Goal: Task Accomplishment & Management: Manage account settings

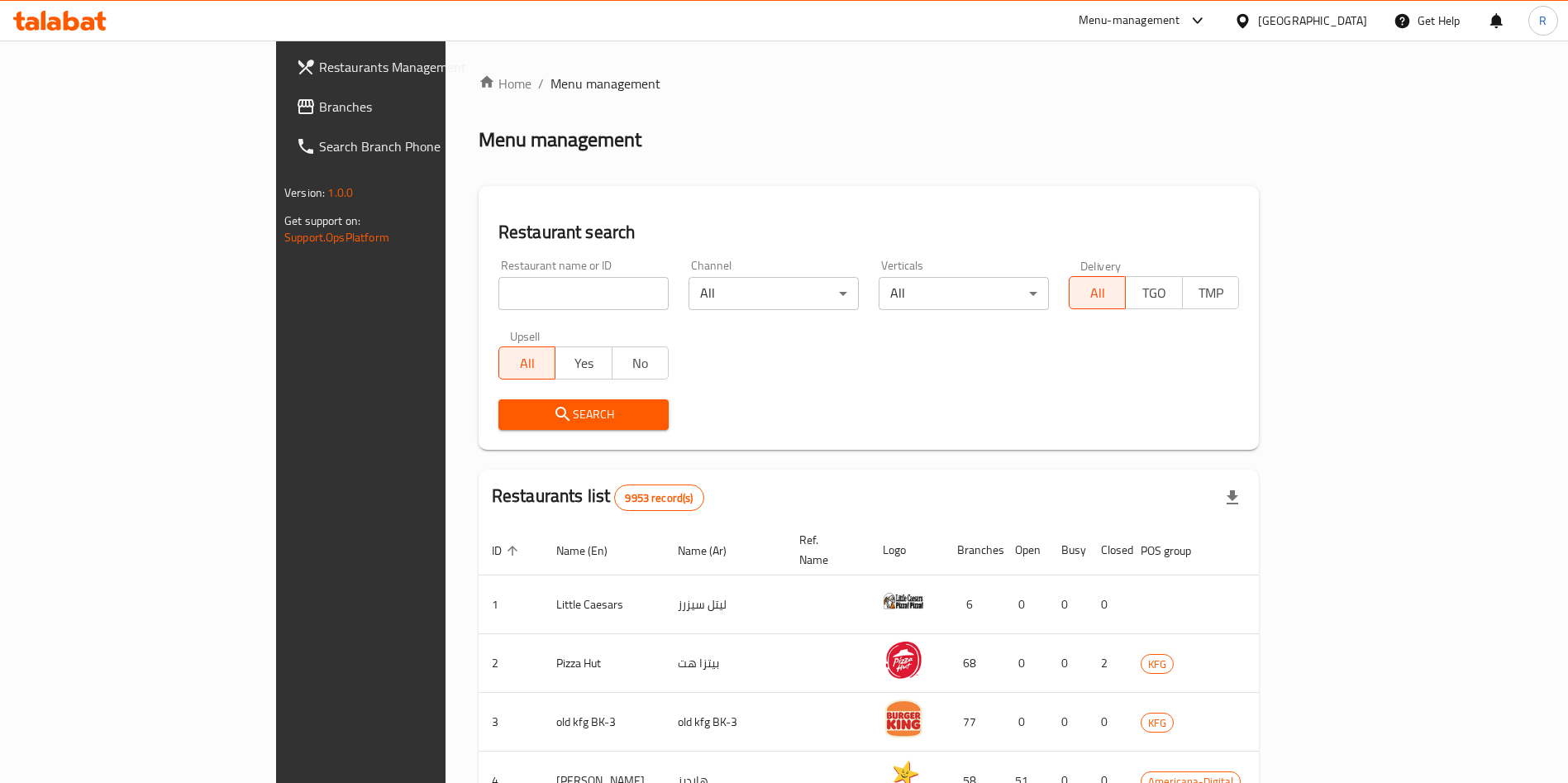
click at [498, 283] on input "search" at bounding box center [583, 293] width 170 height 33
type input "s"
click button "Search" at bounding box center [583, 414] width 170 height 31
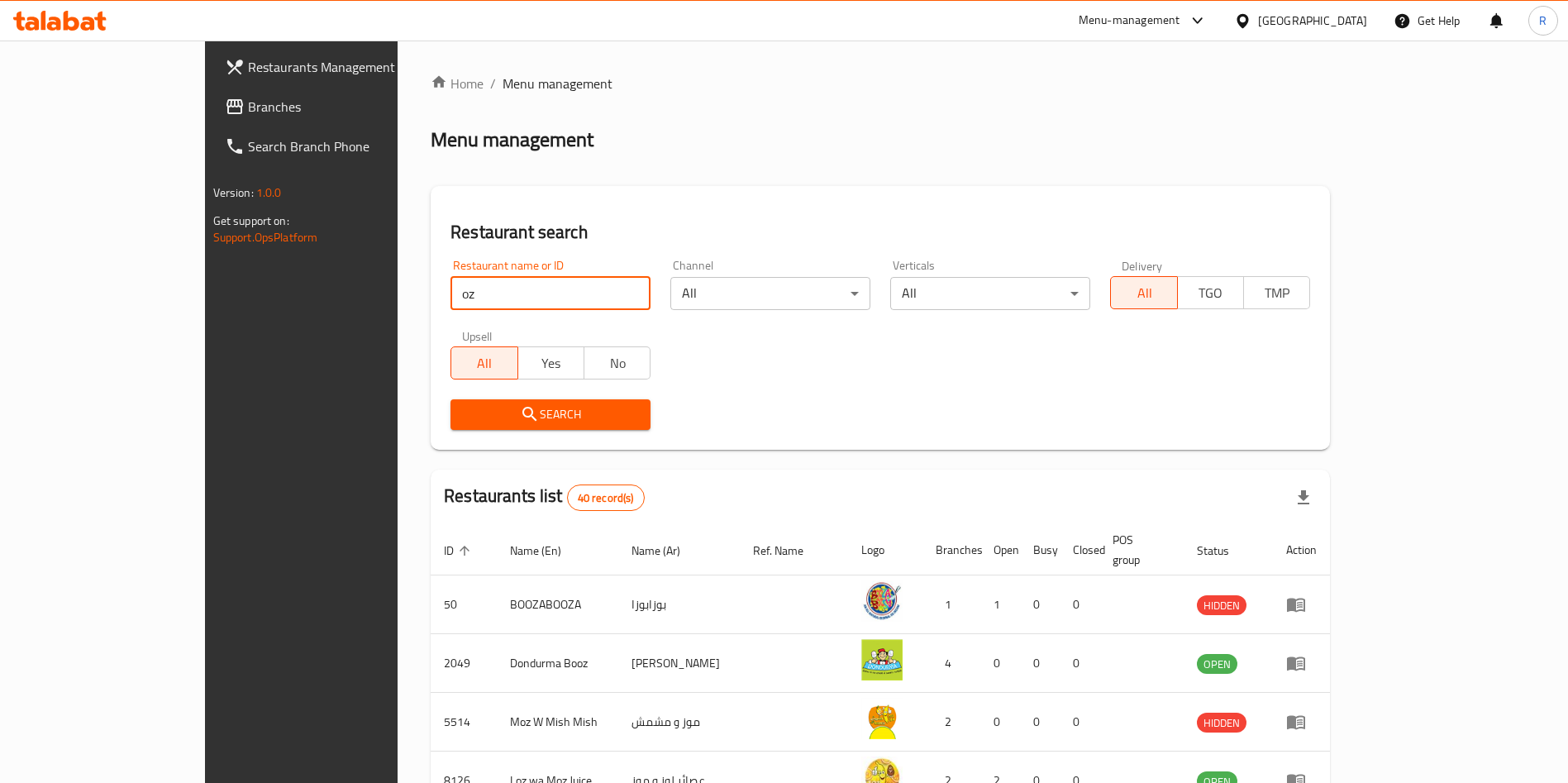
click at [464, 296] on input "oz" at bounding box center [551, 293] width 200 height 33
type input "oz m"
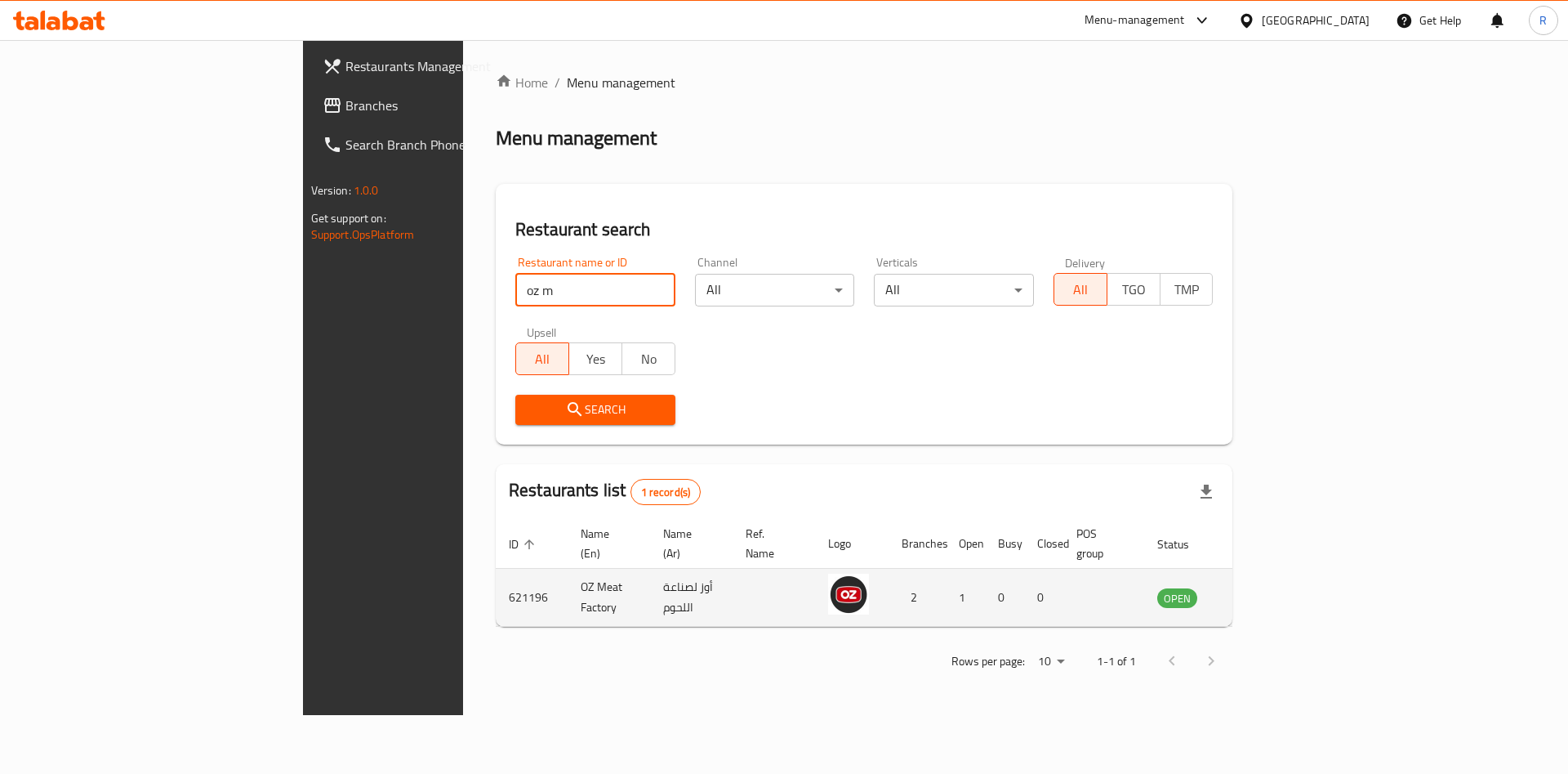
click at [1262, 591] on icon "enhanced table" at bounding box center [1252, 598] width 18 height 14
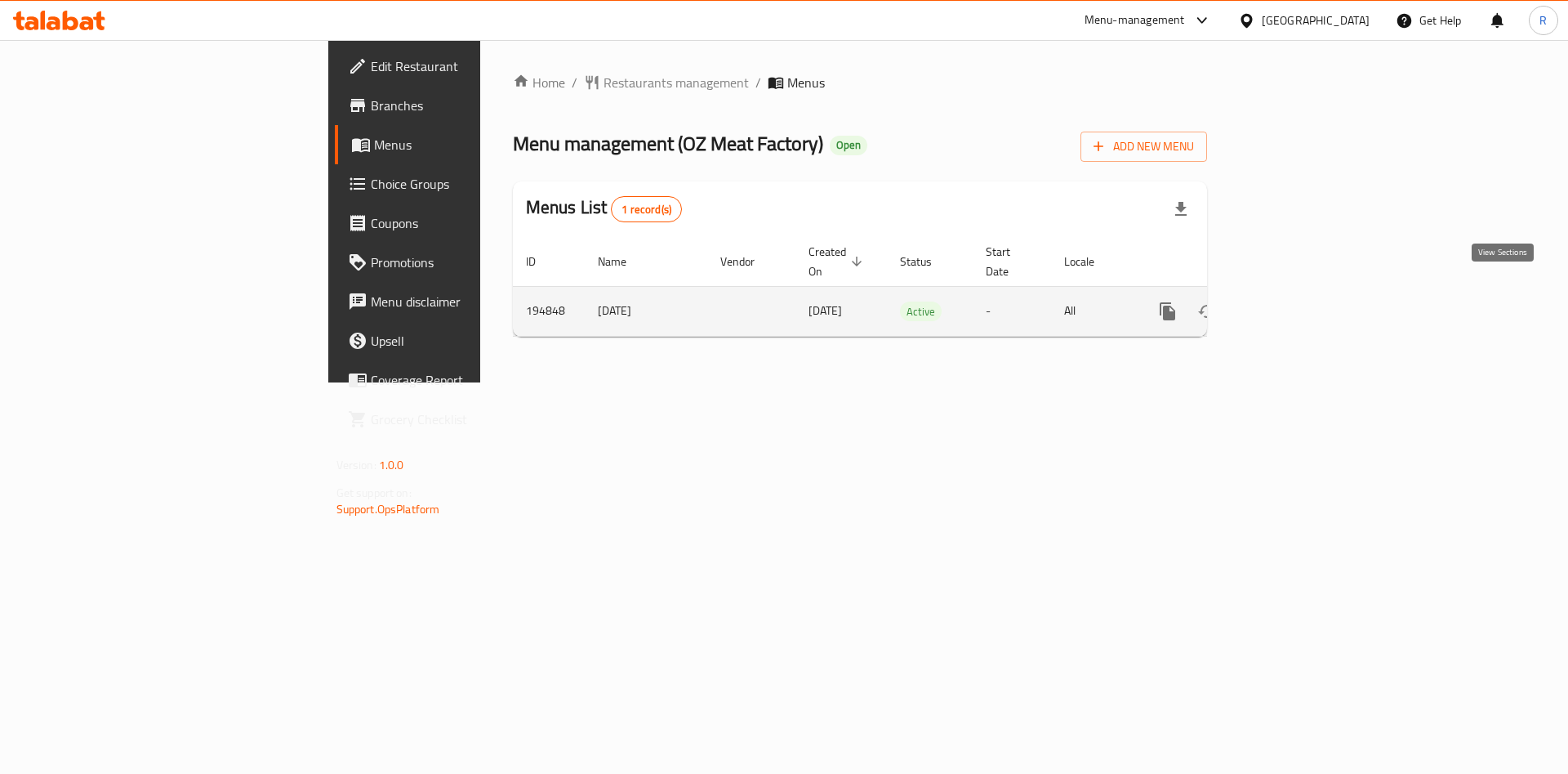
click at [1305, 292] on link "enhanced table" at bounding box center [1286, 312] width 39 height 39
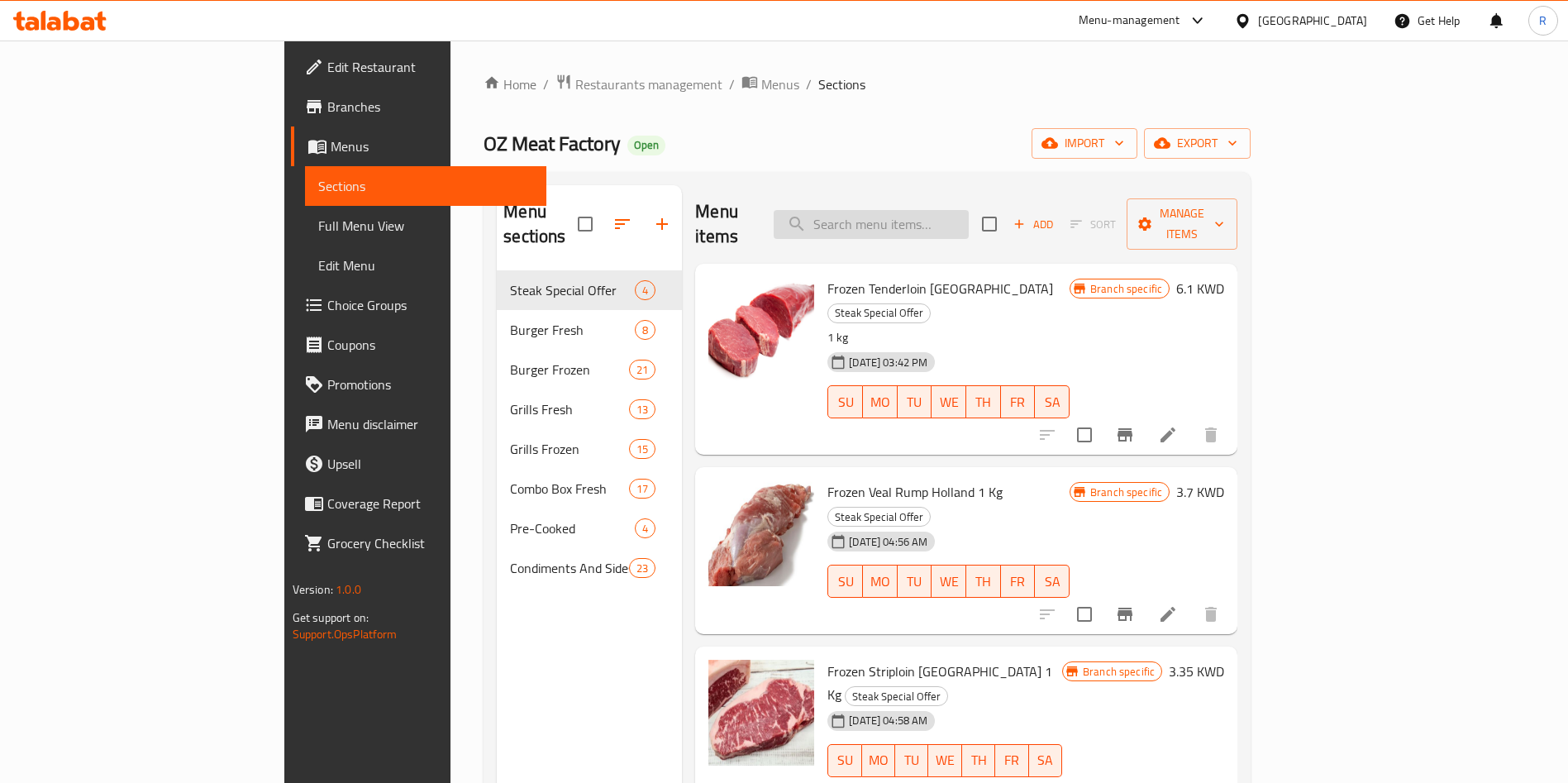
click at [956, 217] on input "search" at bounding box center [871, 223] width 195 height 29
paste input "Frozen Tenderloin [GEOGRAPHIC_DATA]"
type input "Frozen Tenderloin [GEOGRAPHIC_DATA]"
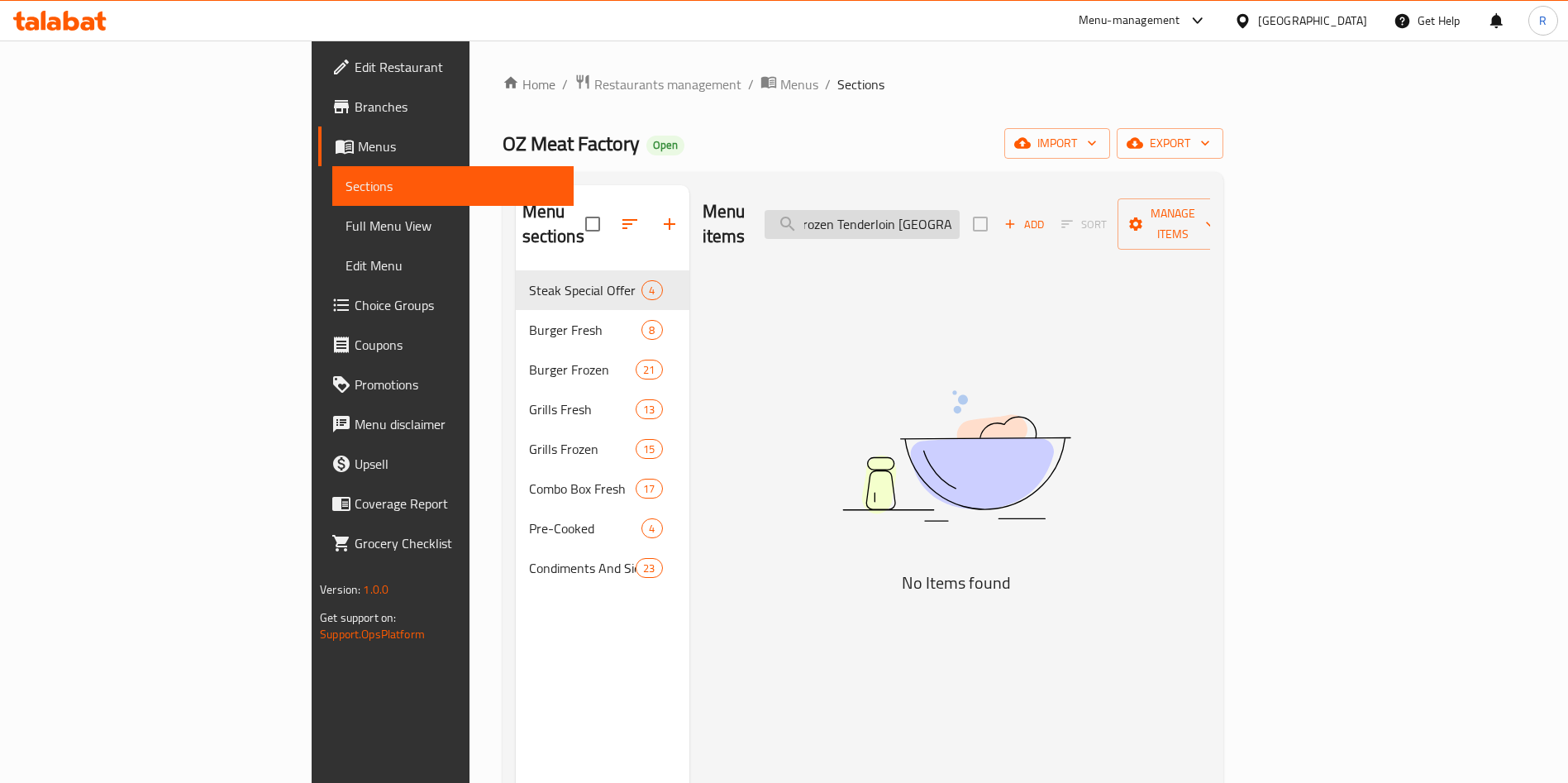
click at [960, 218] on input "Frozen Tenderloin [GEOGRAPHIC_DATA]" at bounding box center [861, 223] width 195 height 29
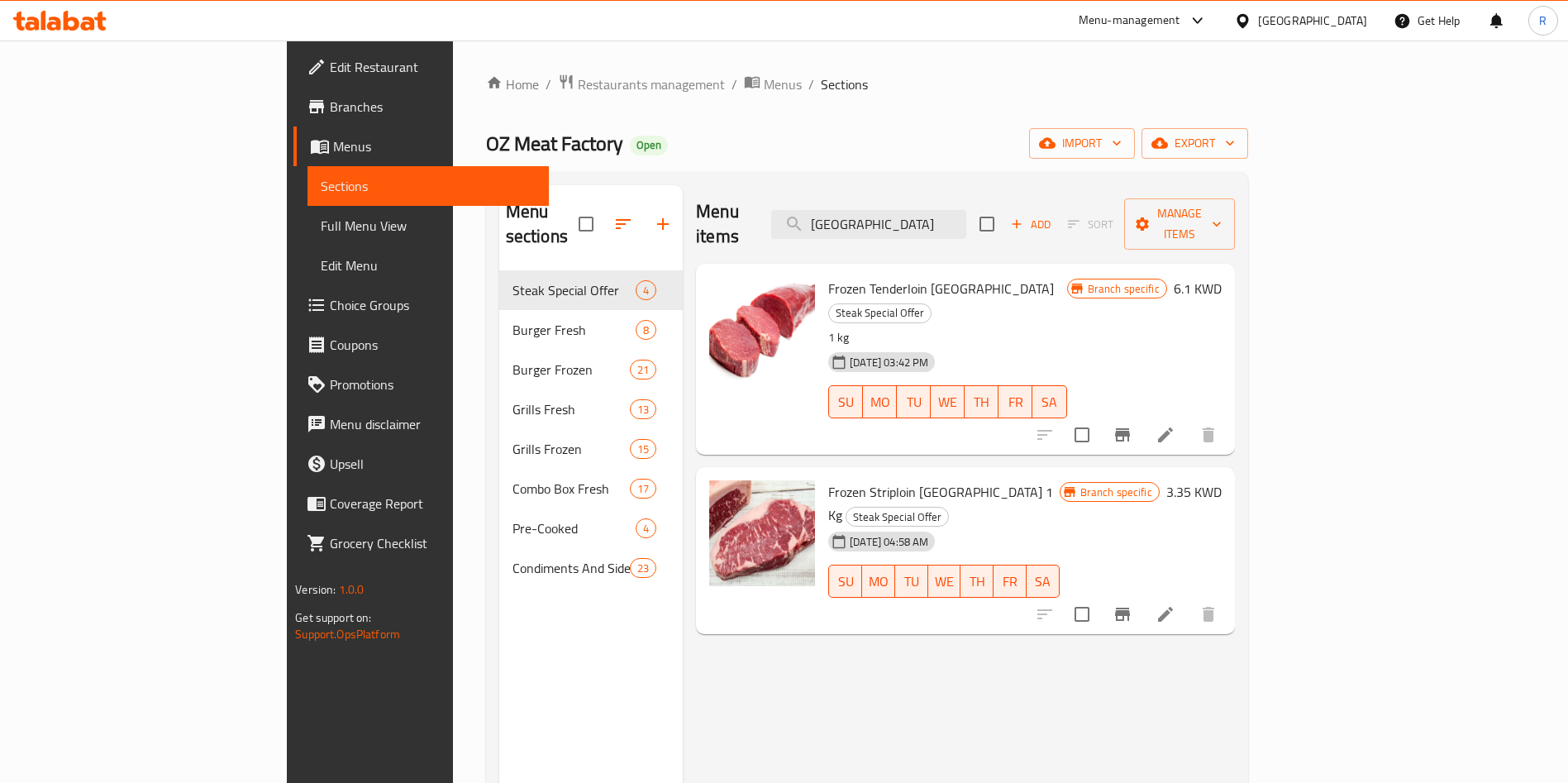
type input "[GEOGRAPHIC_DATA]"
click at [1176, 425] on icon at bounding box center [1166, 435] width 20 height 20
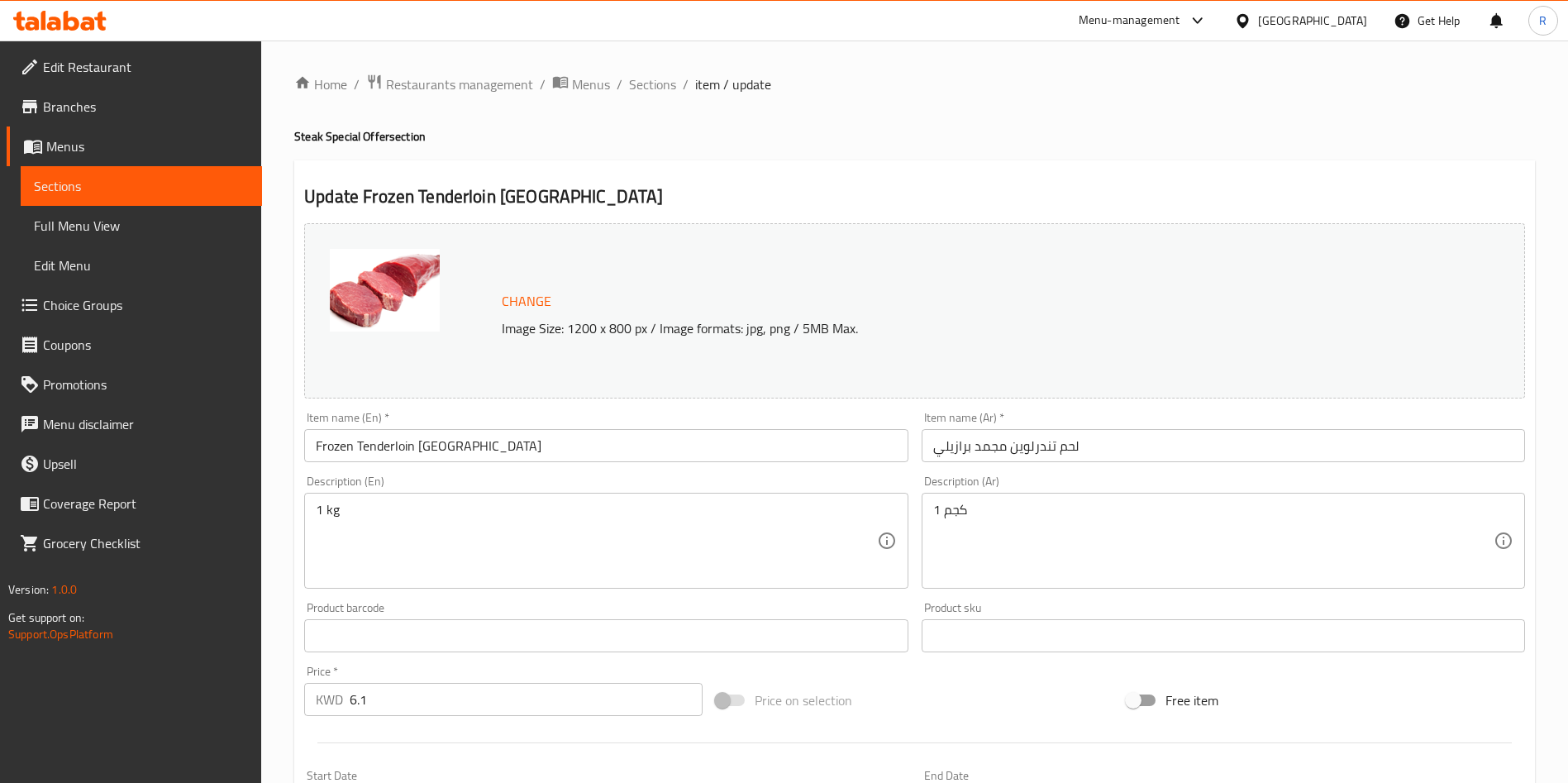
click at [545, 442] on input "Frozen Tenderloin [GEOGRAPHIC_DATA]" at bounding box center [606, 445] width 603 height 33
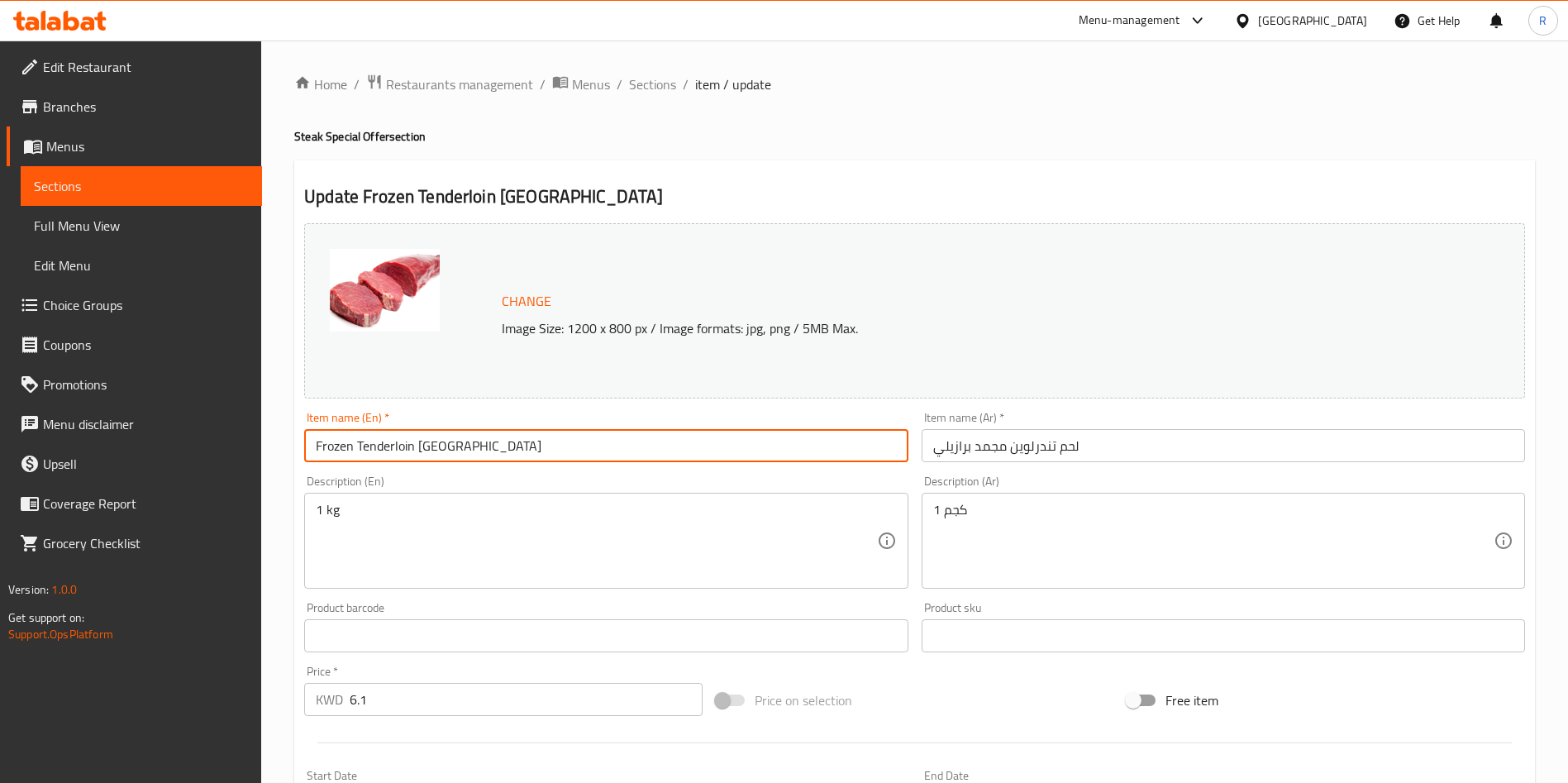
click at [545, 442] on input "Frozen Tenderloin [GEOGRAPHIC_DATA]" at bounding box center [606, 445] width 603 height 33
paste input "Frozen Tenderloin [GEOGRAPHIC_DATA]"
type input "Frozen Tenderloin [GEOGRAPHIC_DATA]"
click at [952, 446] on input "لحم تندرلوين مجمد برازيلي" at bounding box center [1223, 445] width 603 height 33
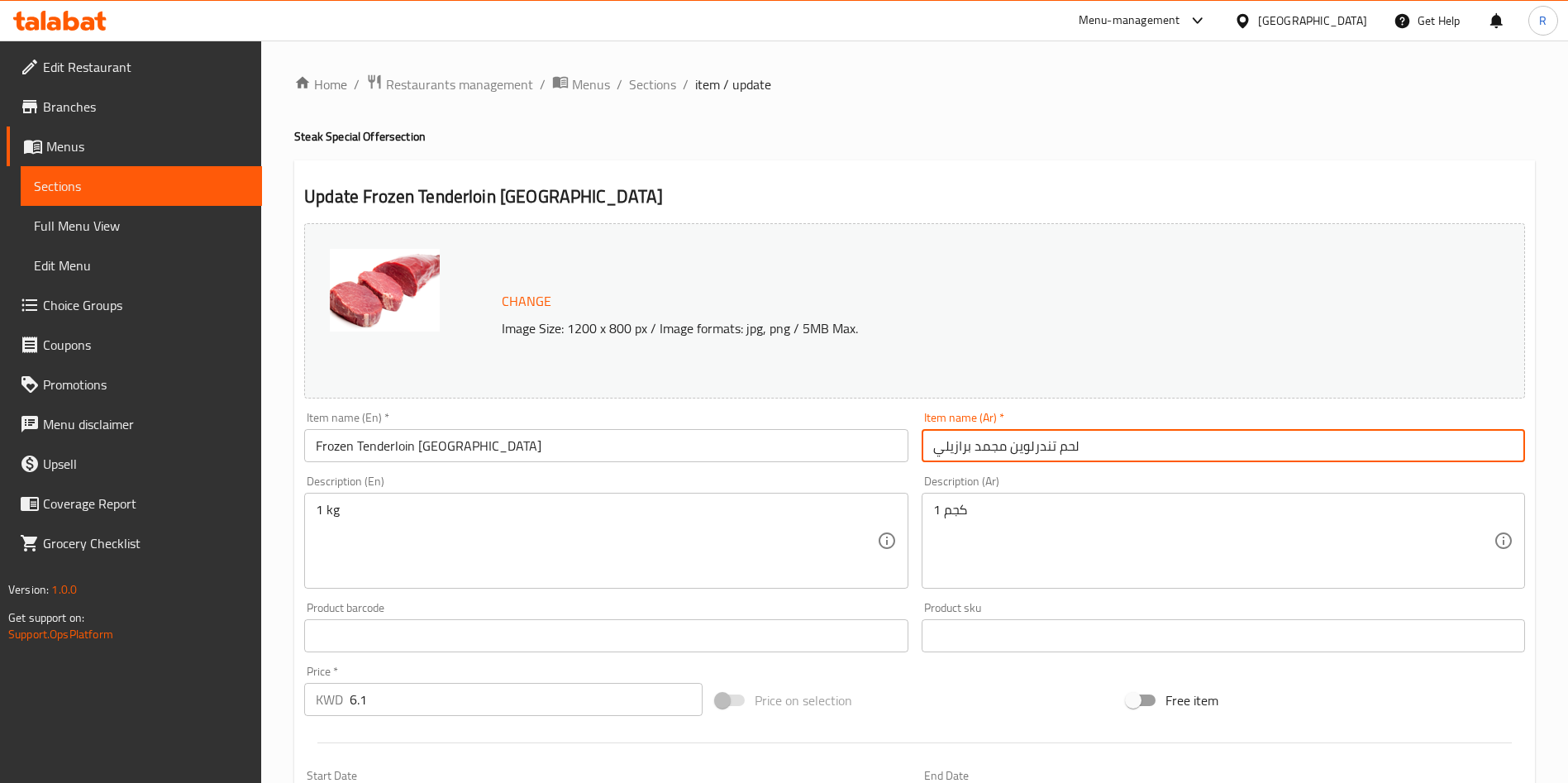
click at [952, 446] on input "لحم تندرلوين مجمد برازيلي" at bounding box center [1223, 445] width 603 height 33
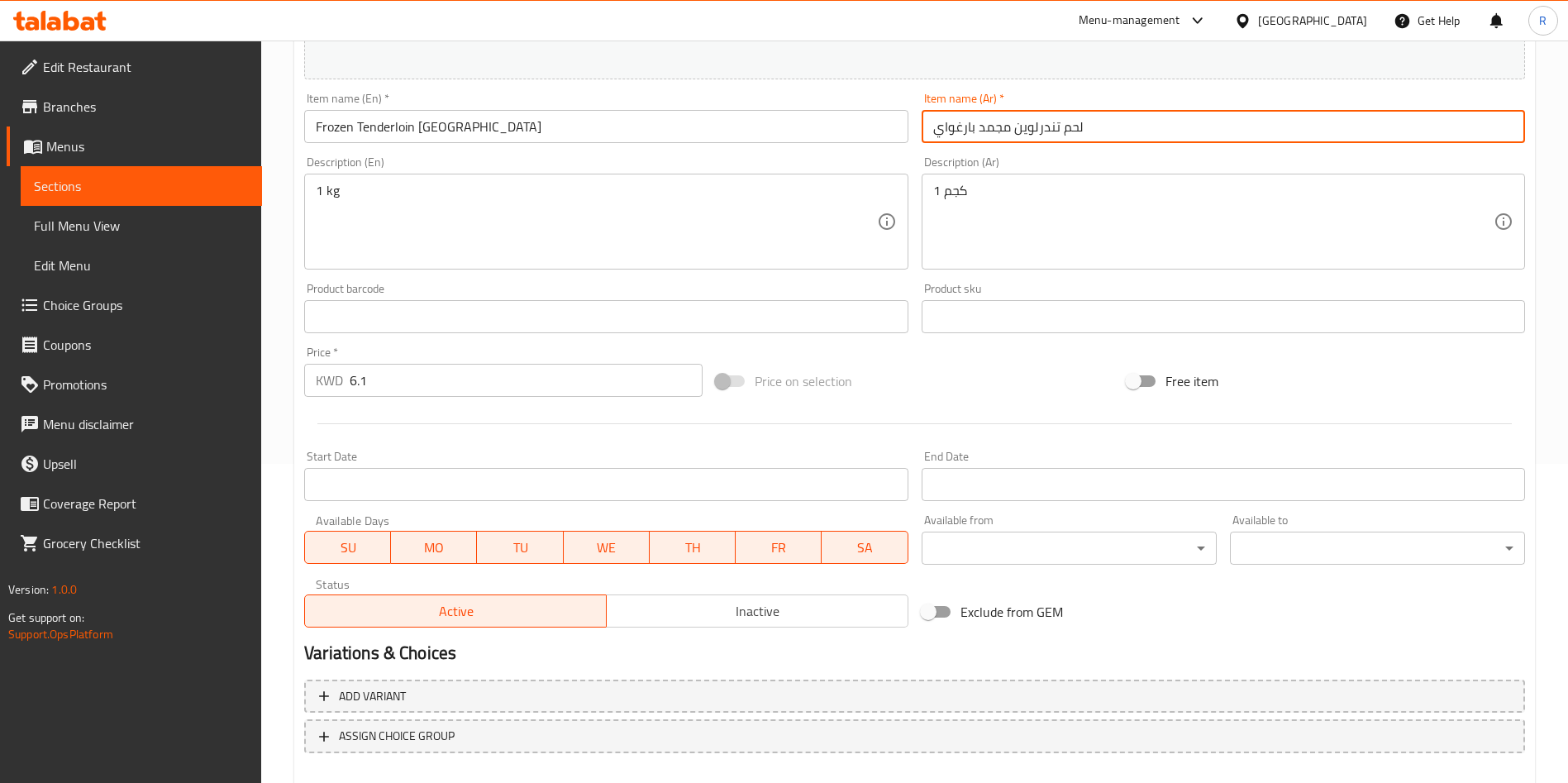
scroll to position [409, 0]
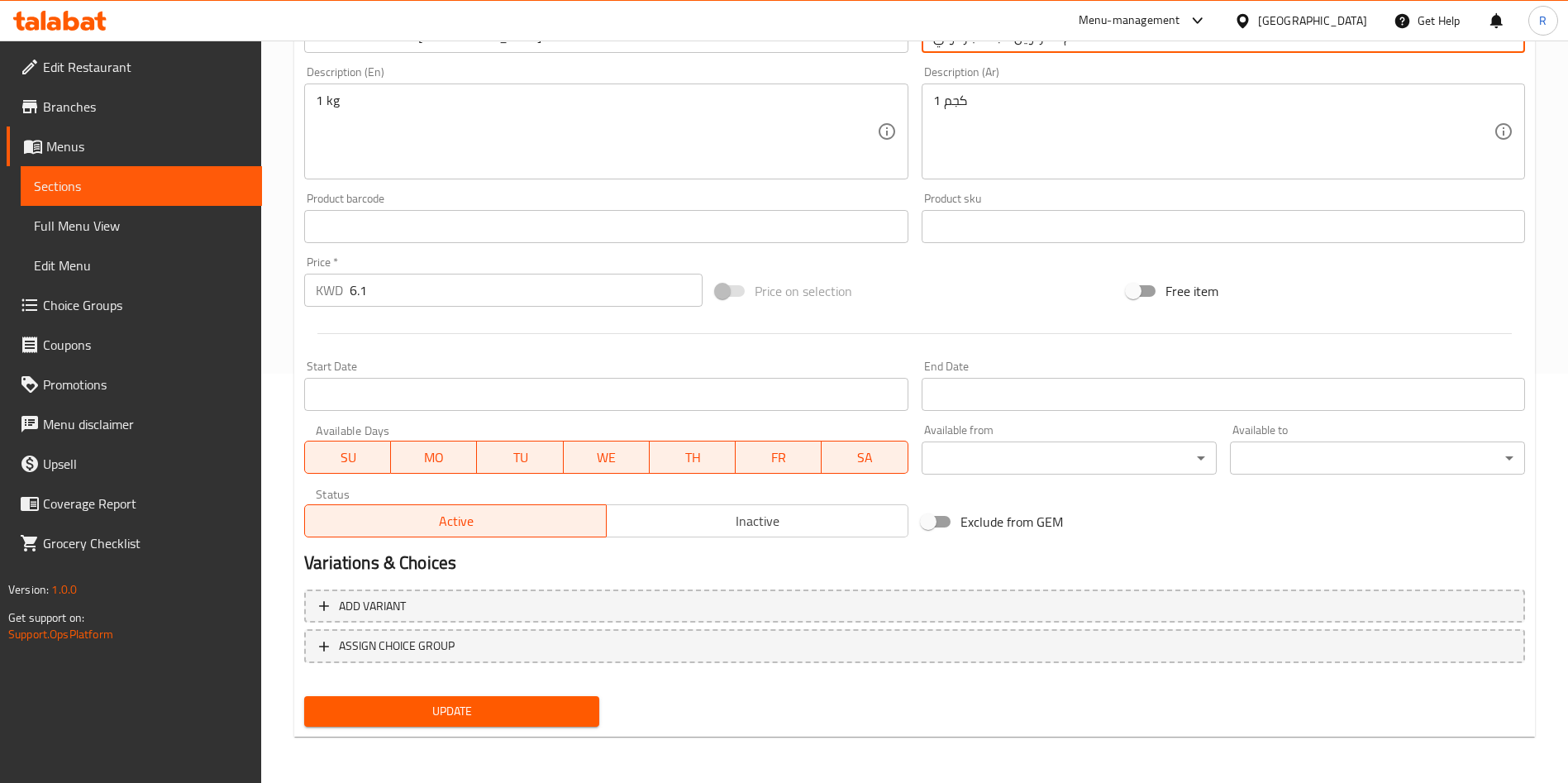
type input "لحم تندرلوين مجمد بارغواي"
click at [515, 720] on span "Update" at bounding box center [452, 711] width 269 height 21
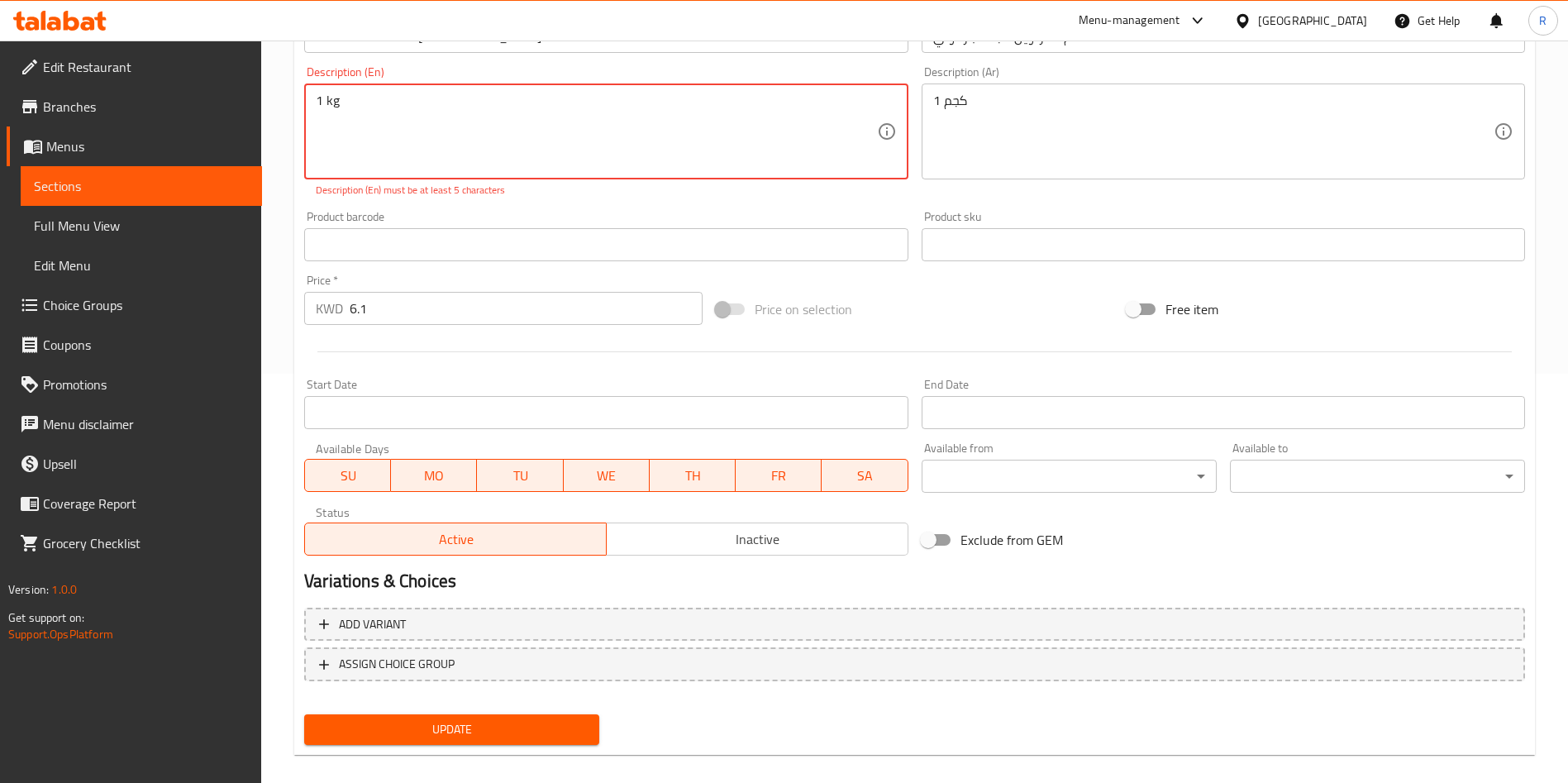
click at [507, 138] on textarea "1 kg" at bounding box center [595, 131] width 561 height 78
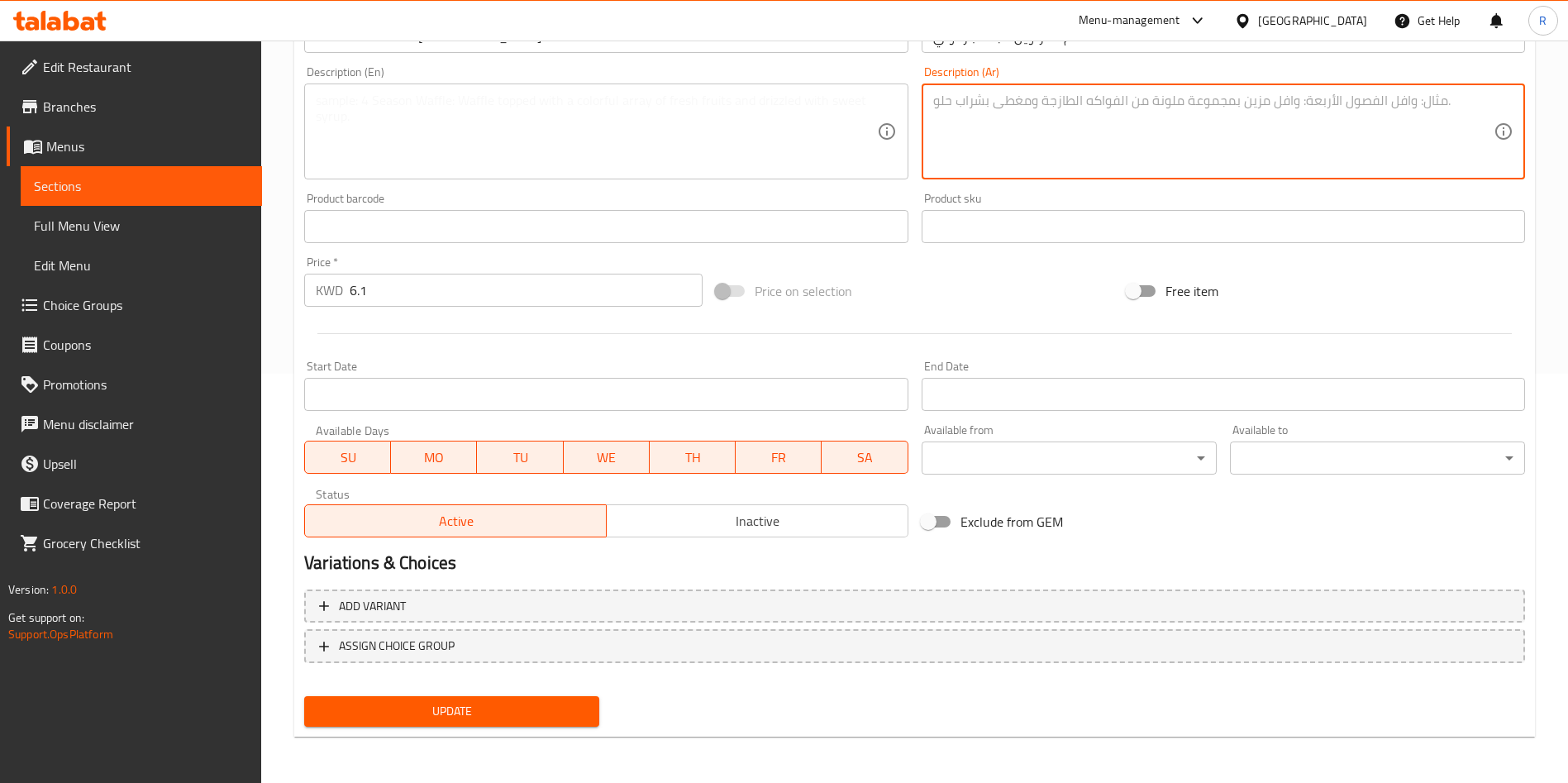
scroll to position [161, 0]
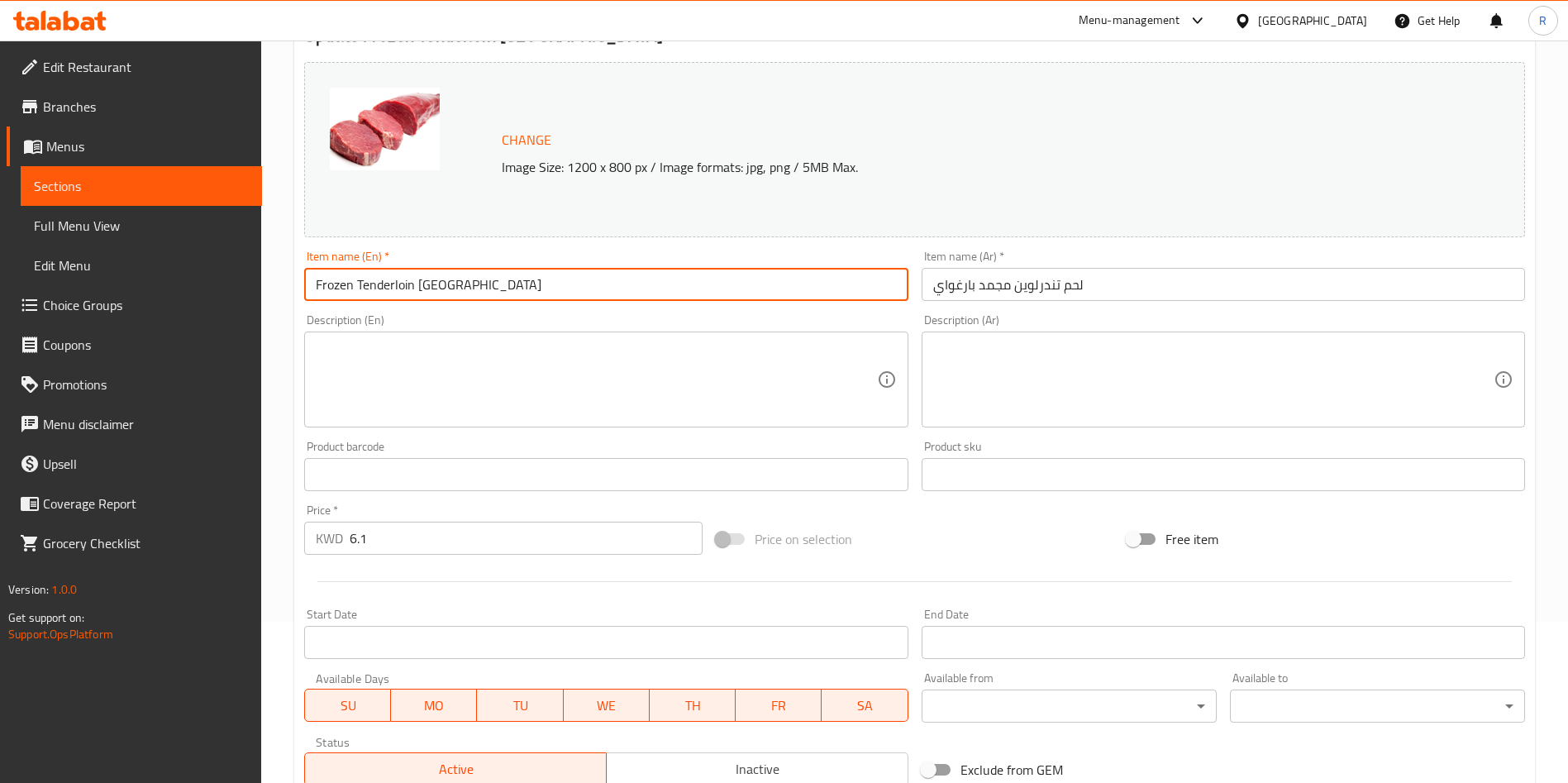
click at [550, 278] on input "Frozen Tenderloin [GEOGRAPHIC_DATA]" at bounding box center [606, 284] width 603 height 33
type input "Frozen Tenderloin [GEOGRAPHIC_DATA] 1 KG"
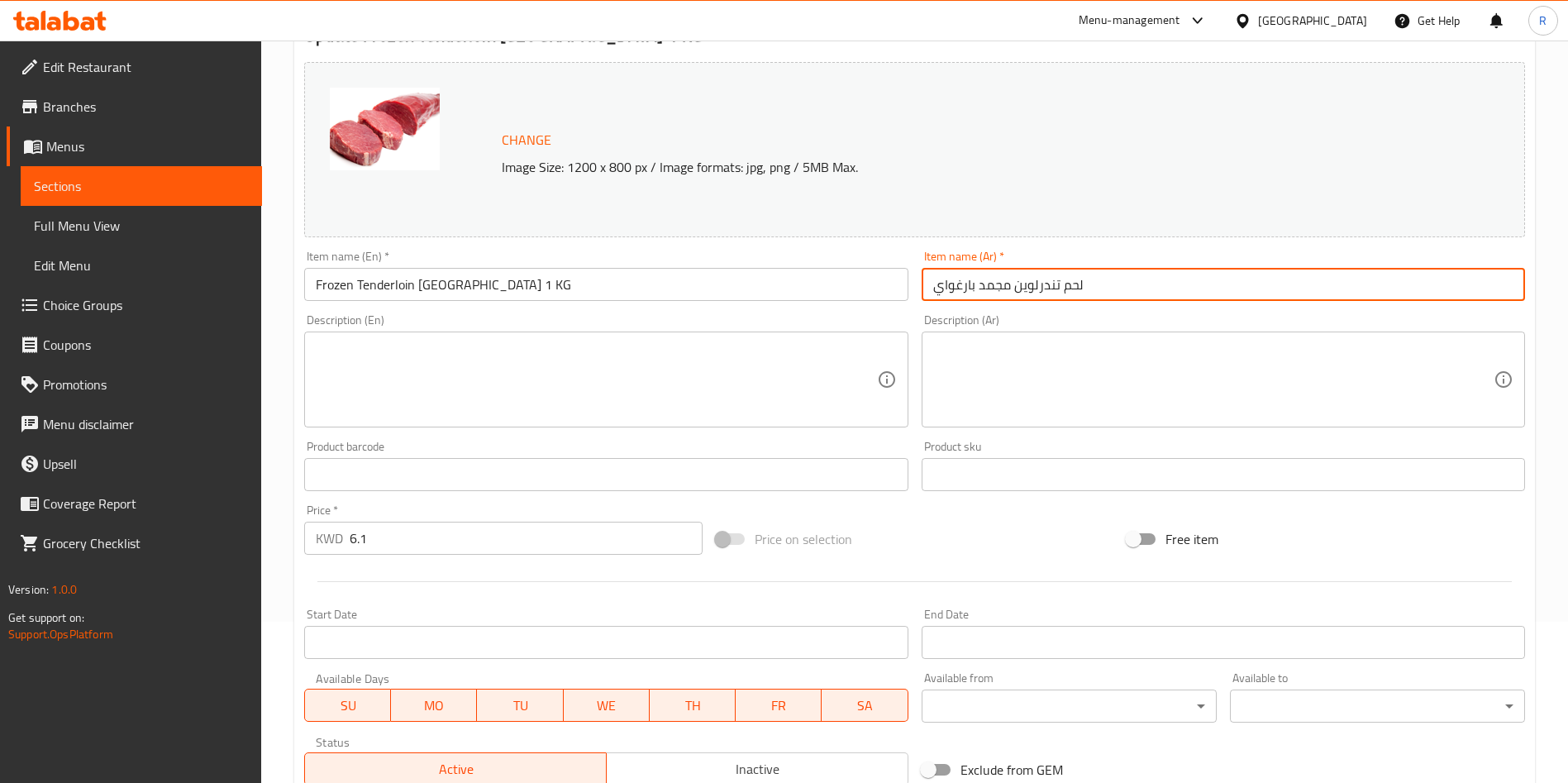
click at [1117, 278] on input "لحم تندرلوين مجمد بارغواي" at bounding box center [1223, 284] width 603 height 33
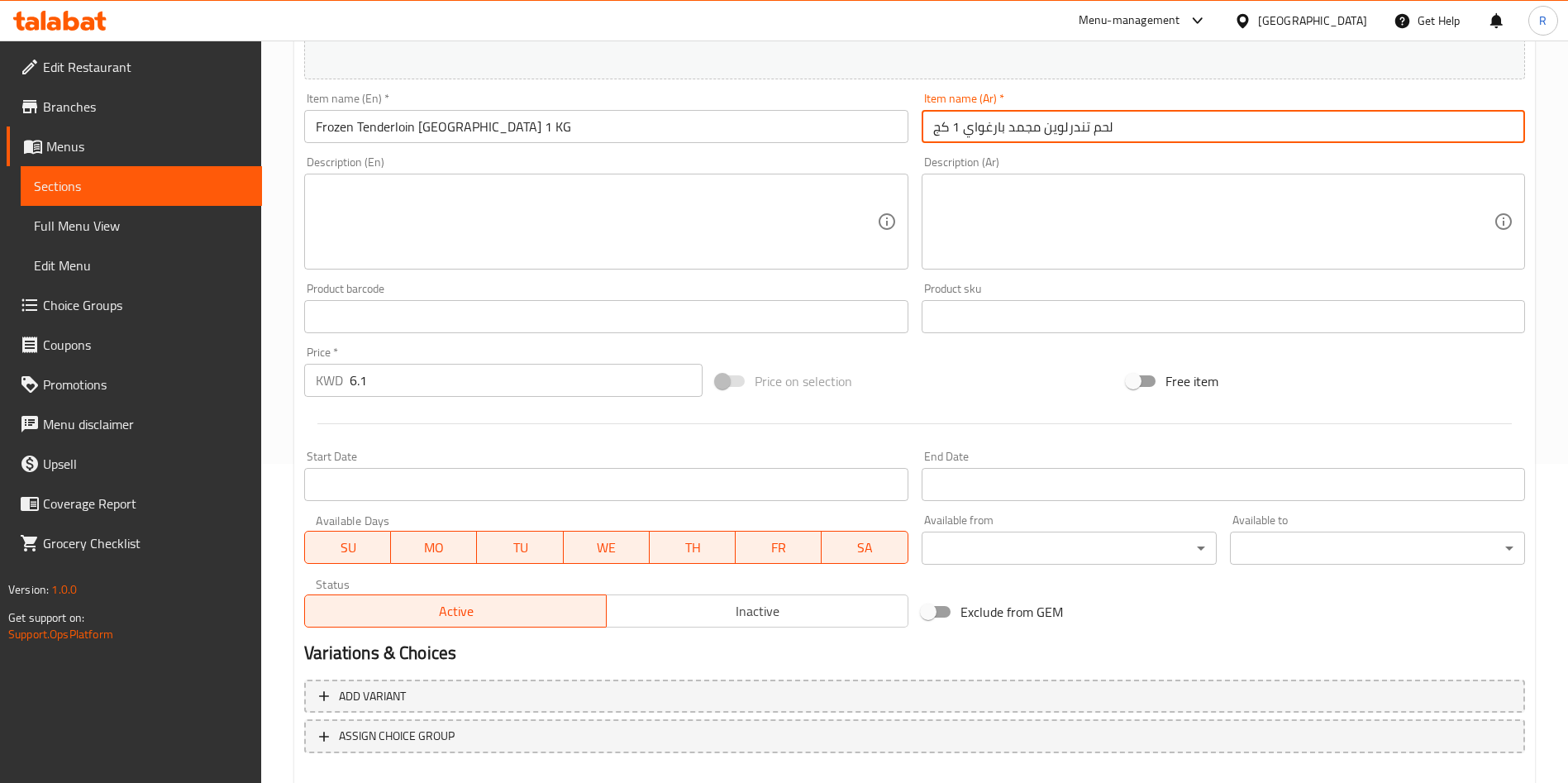
scroll to position [409, 0]
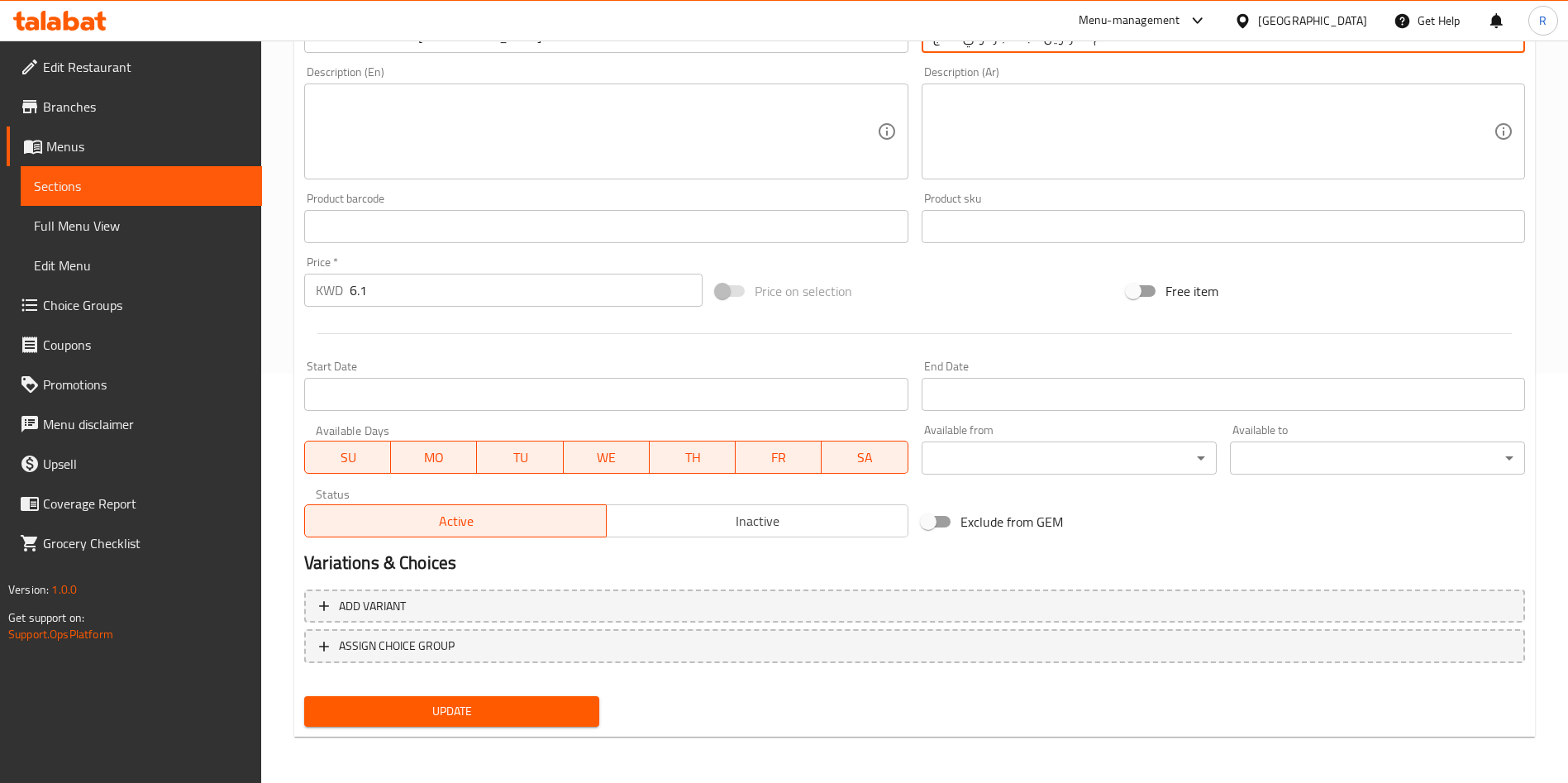
type input "لحم تندرلوين مجمد بارغواي 1 كج"
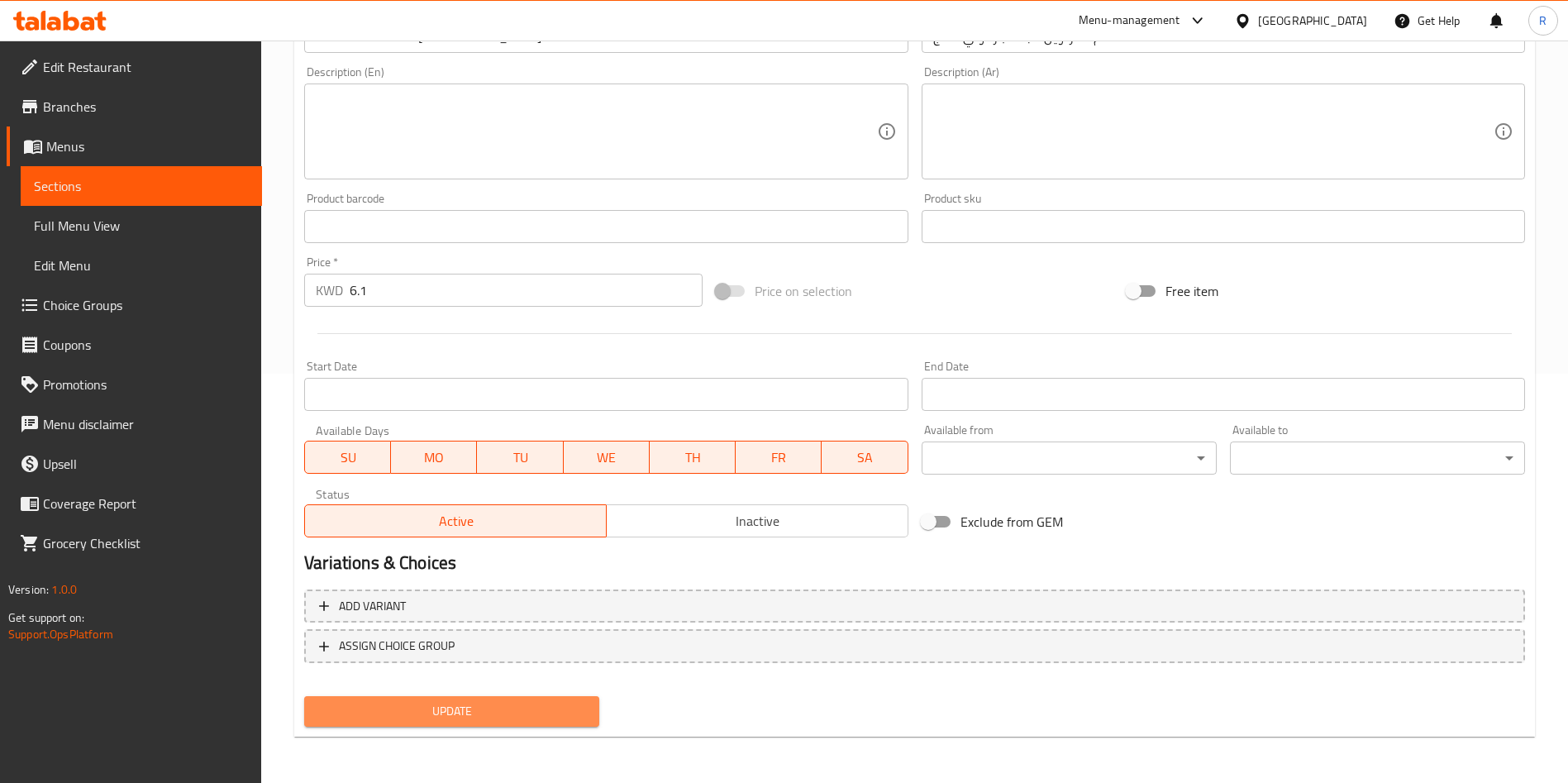
click at [512, 705] on span "Update" at bounding box center [452, 711] width 269 height 21
